Goal: Obtain resource: Obtain resource

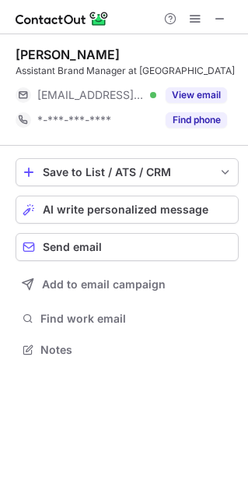
scroll to position [339, 248]
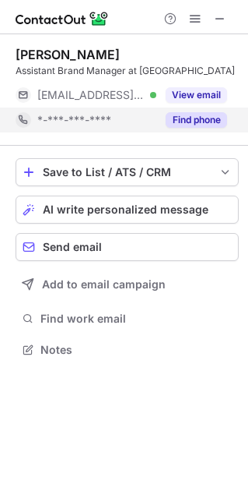
click at [199, 118] on button "Find phone" at bounding box center [197, 120] width 62 height 16
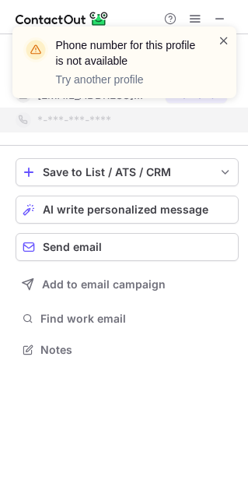
click at [225, 37] on span at bounding box center [224, 41] width 12 height 16
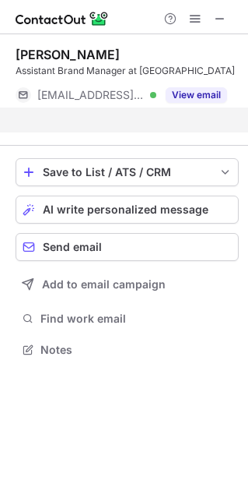
scroll to position [314, 248]
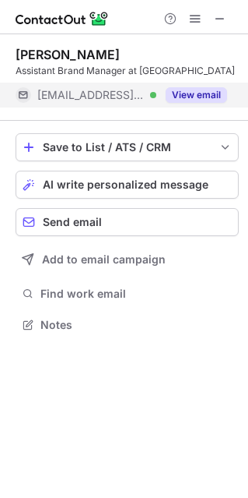
click at [188, 90] on button "View email" at bounding box center [197, 95] width 62 height 16
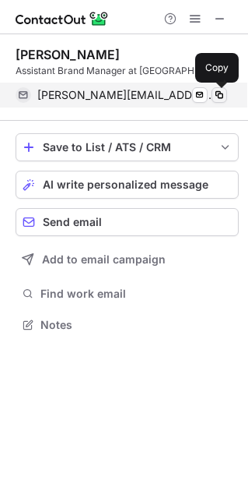
click at [217, 95] on span at bounding box center [219, 95] width 12 height 12
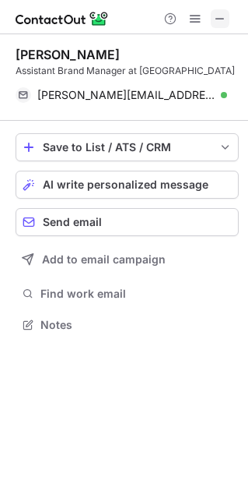
click at [224, 16] on span at bounding box center [220, 18] width 12 height 12
click at [220, 16] on span at bounding box center [220, 18] width 12 height 12
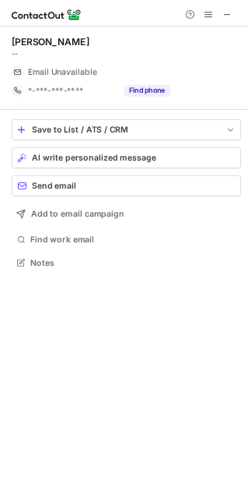
scroll to position [8, 7]
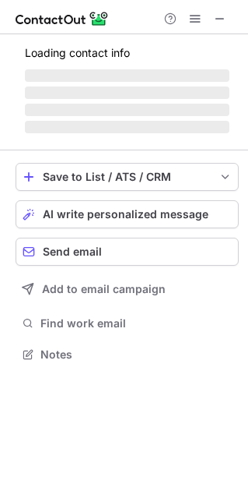
scroll to position [8, 7]
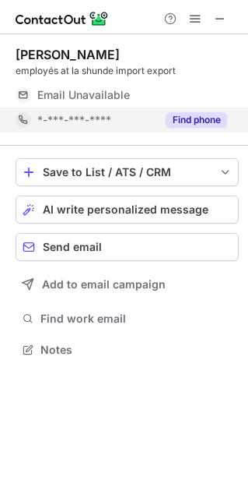
click at [202, 122] on button "Find phone" at bounding box center [197, 120] width 62 height 16
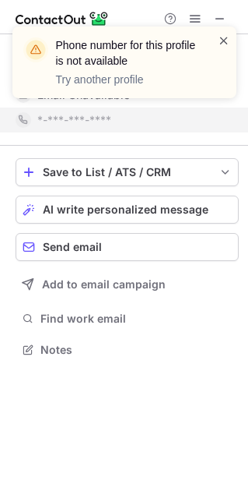
click at [219, 35] on span at bounding box center [224, 41] width 12 height 16
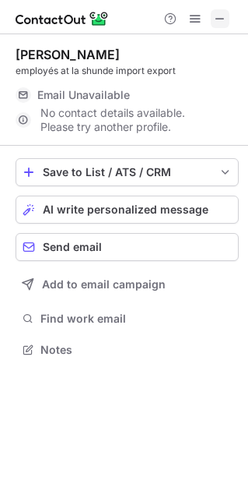
click at [219, 16] on span at bounding box center [220, 18] width 12 height 12
